Goal: Obtain resource: Download file/media

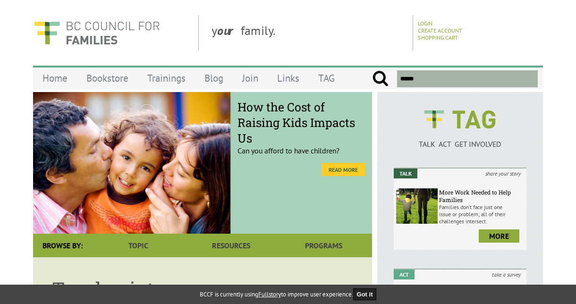
click at [337, 170] on link "Read More" at bounding box center [342, 169] width 43 height 13
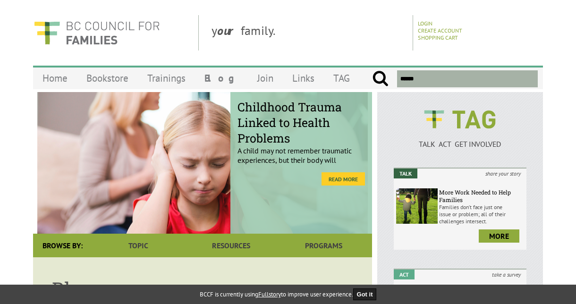
click at [340, 175] on link "Read More" at bounding box center [342, 178] width 43 height 13
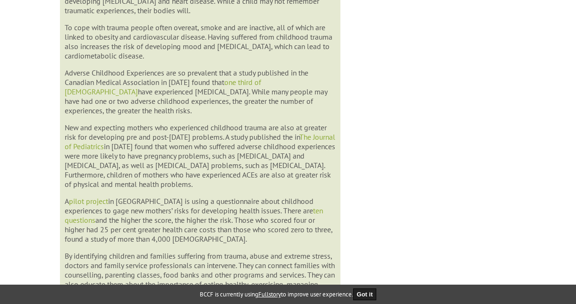
scroll to position [762, 0]
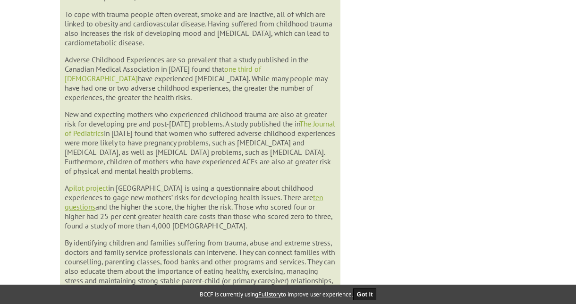
click at [295, 209] on link "ten questions" at bounding box center [194, 202] width 258 height 19
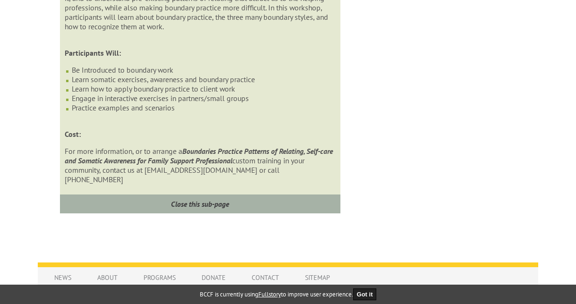
scroll to position [975, 0]
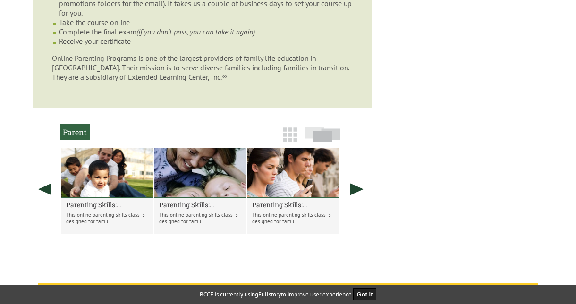
scroll to position [755, 0]
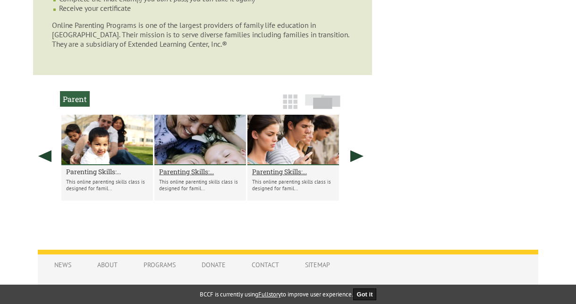
click at [95, 168] on h2 "Parenting Skills:..." at bounding box center [107, 171] width 82 height 9
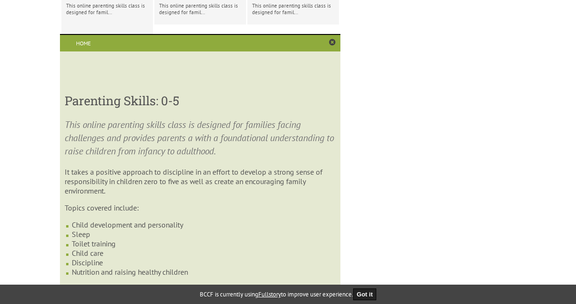
scroll to position [743, 0]
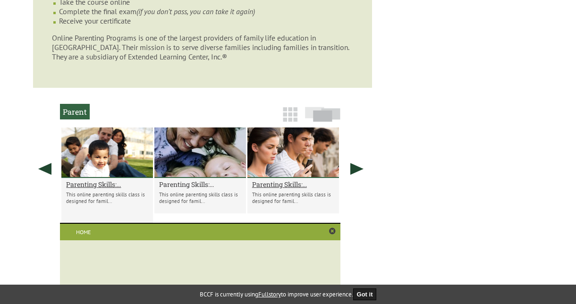
click at [195, 180] on h2 "Parenting Skills:..." at bounding box center [200, 184] width 82 height 9
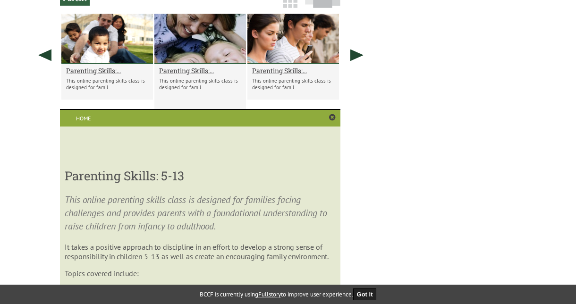
scroll to position [790, 0]
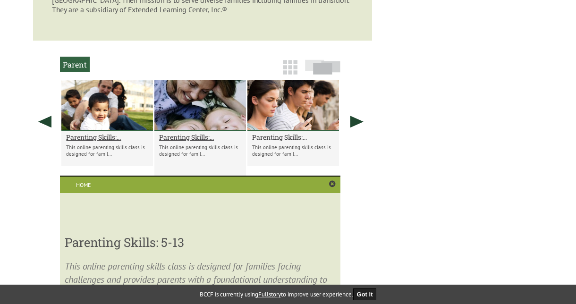
click at [285, 133] on h2 "Parenting Skills:..." at bounding box center [293, 137] width 82 height 9
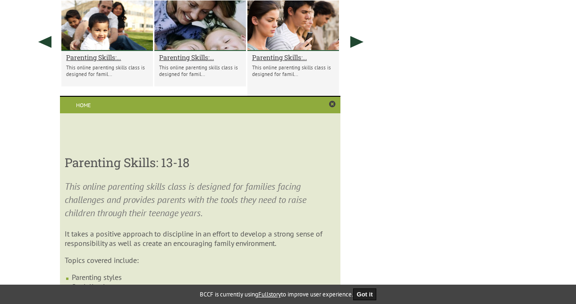
scroll to position [837, 0]
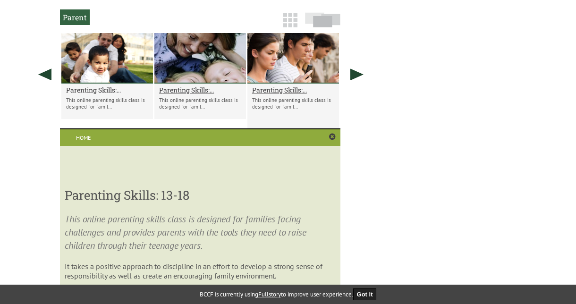
click at [88, 85] on h2 "Parenting Skills:..." at bounding box center [107, 89] width 82 height 9
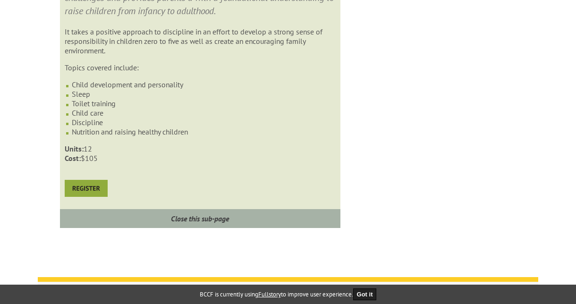
scroll to position [1073, 0]
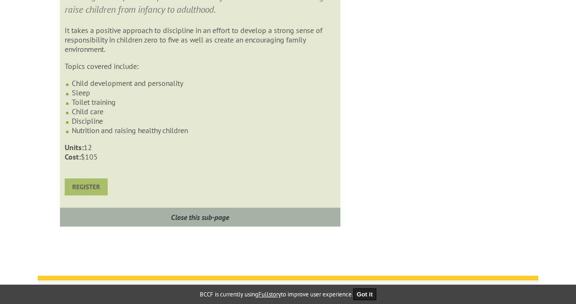
click at [94, 189] on img at bounding box center [86, 186] width 43 height 17
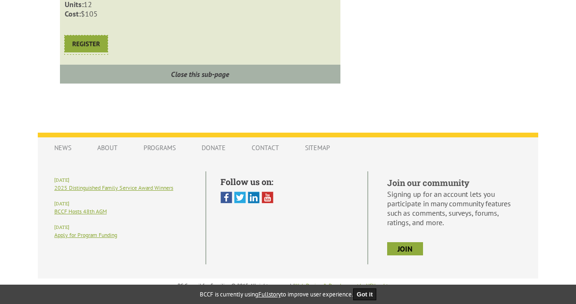
scroll to position [1217, 0]
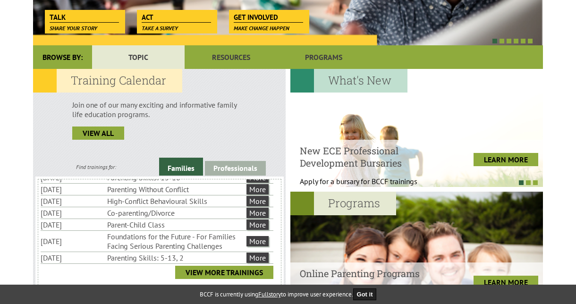
scroll to position [142, 0]
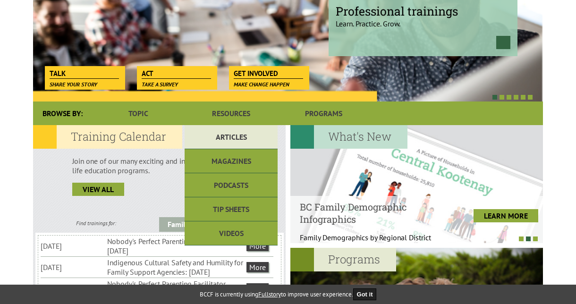
click at [217, 144] on link "Articles" at bounding box center [231, 137] width 93 height 24
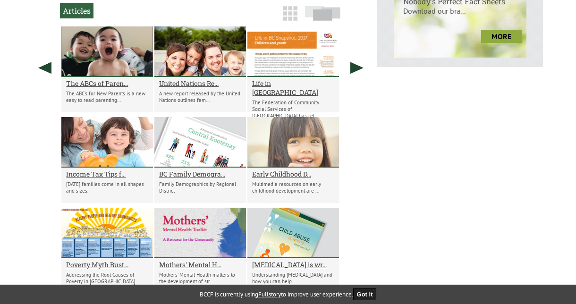
scroll to position [448, 0]
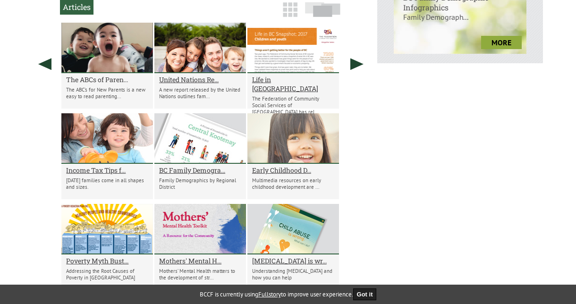
click at [108, 80] on h2 "The ABCs of Paren..." at bounding box center [107, 79] width 82 height 9
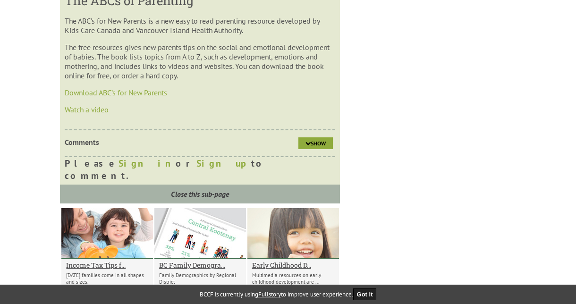
scroll to position [634, 0]
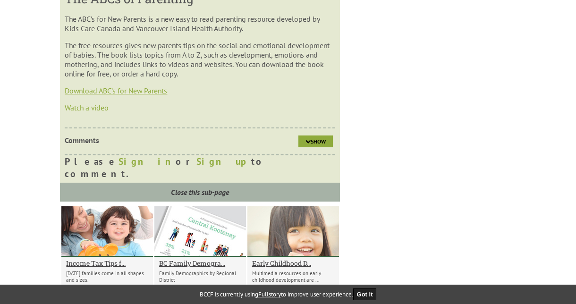
click at [134, 94] on link "Download ABC’s for New Parents" at bounding box center [116, 90] width 102 height 9
